Goal: Task Accomplishment & Management: Manage account settings

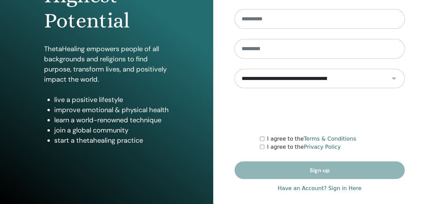
scroll to position [121, 0]
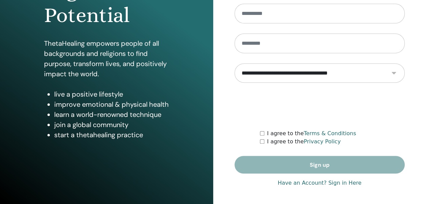
click at [340, 183] on link "Have an Account? Sign in Here" at bounding box center [319, 183] width 84 height 8
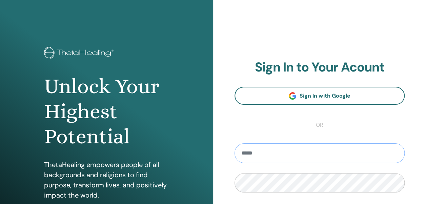
click at [313, 160] on input "email" at bounding box center [319, 153] width 170 height 20
type input "**********"
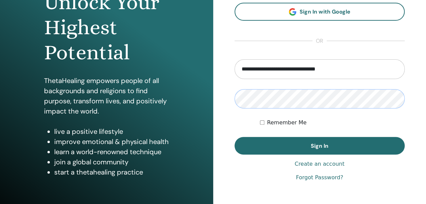
scroll to position [85, 0]
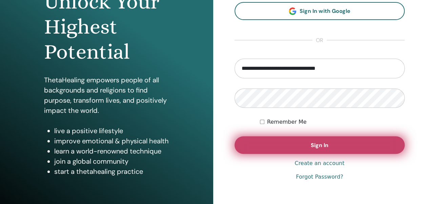
click at [322, 147] on span "Sign In" at bounding box center [320, 145] width 18 height 7
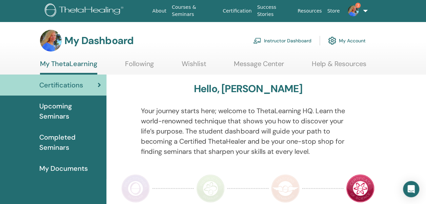
click at [268, 41] on link "Instructor Dashboard" at bounding box center [282, 40] width 58 height 15
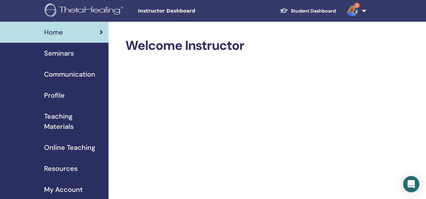
click at [70, 53] on span "Seminars" at bounding box center [59, 53] width 30 height 10
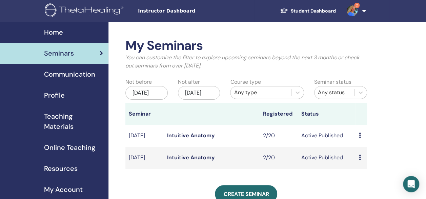
click at [196, 139] on link "Intuitive Anatomy" at bounding box center [191, 135] width 48 height 7
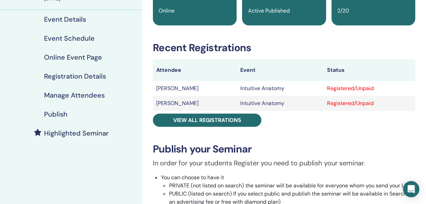
scroll to position [77, 0]
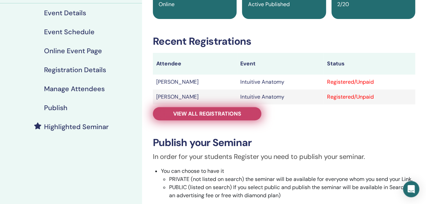
click at [214, 114] on span "View all registrations" at bounding box center [207, 113] width 68 height 7
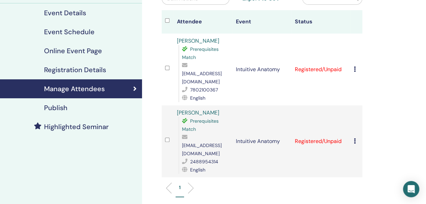
click at [354, 66] on icon at bounding box center [355, 68] width 2 height 5
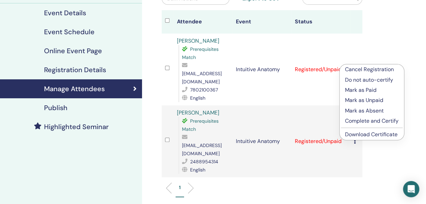
click at [352, 68] on p "Cancel Registration" at bounding box center [372, 69] width 54 height 8
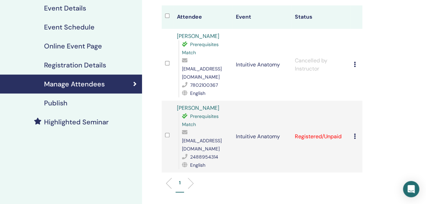
scroll to position [92, 0]
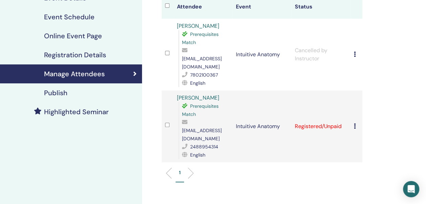
click at [354, 123] on icon at bounding box center [355, 125] width 2 height 5
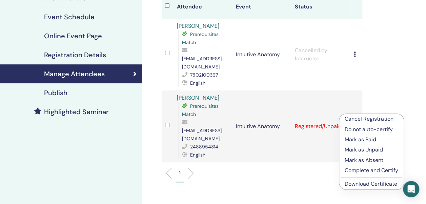
click at [351, 119] on p "Cancel Registration" at bounding box center [371, 119] width 54 height 8
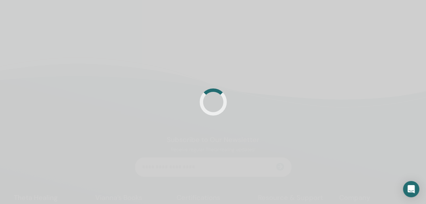
scroll to position [92, 0]
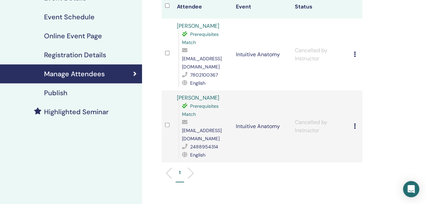
click at [52, 93] on h4 "Publish" at bounding box center [55, 93] width 23 height 8
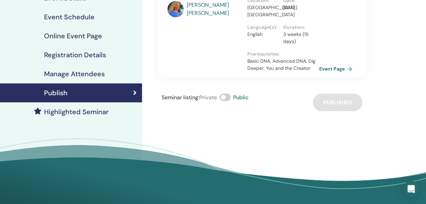
click at [223, 98] on span at bounding box center [224, 96] width 11 height 7
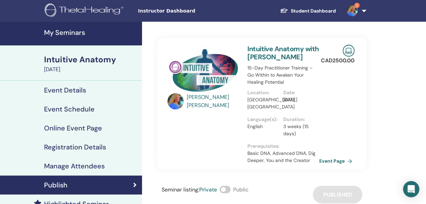
click at [353, 11] on img at bounding box center [351, 10] width 11 height 11
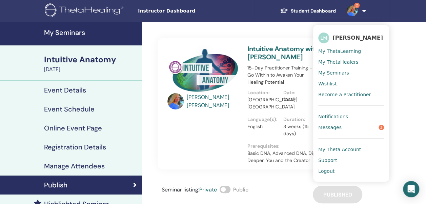
click at [329, 171] on span "Logout" at bounding box center [326, 171] width 16 height 6
